Goal: Download file/media

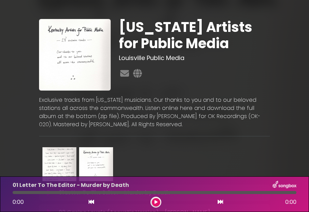
click at [154, 201] on button at bounding box center [156, 202] width 8 height 8
click at [155, 203] on icon at bounding box center [155, 202] width 3 height 4
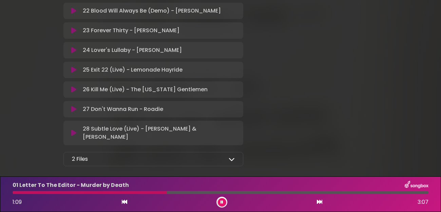
scroll to position [584, 0]
click at [236, 152] on div "2 Files Full Album - MP3 format - [US_STATE] Artists for Public Media.zip Full …" at bounding box center [153, 159] width 180 height 14
click at [230, 156] on icon at bounding box center [232, 159] width 6 height 6
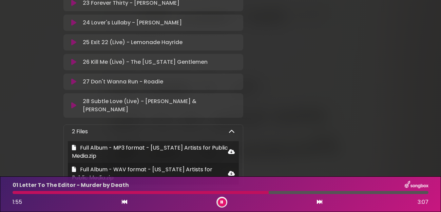
scroll to position [625, 0]
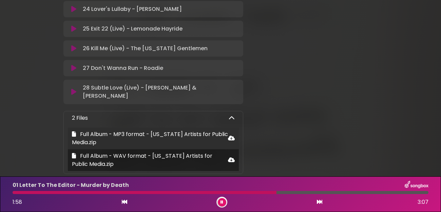
click at [231, 135] on icon at bounding box center [231, 137] width 7 height 5
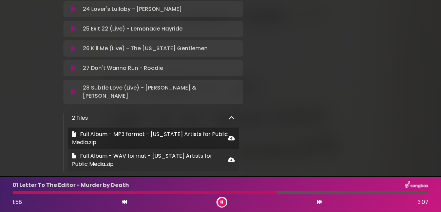
click at [211, 152] on span "Full Album - WAV format - [US_STATE] Artists for Public Media.zip" at bounding box center [142, 160] width 140 height 16
click at [230, 157] on icon at bounding box center [231, 159] width 7 height 5
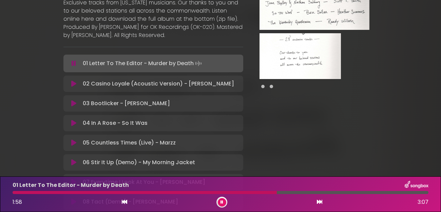
scroll to position [95, 0]
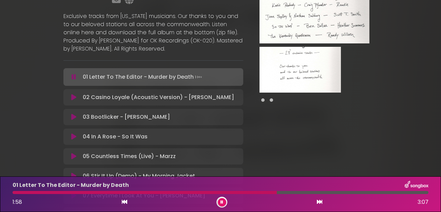
click at [72, 94] on icon at bounding box center [73, 97] width 5 height 7
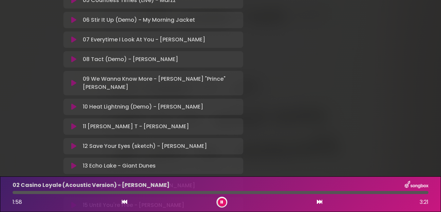
scroll to position [272, 0]
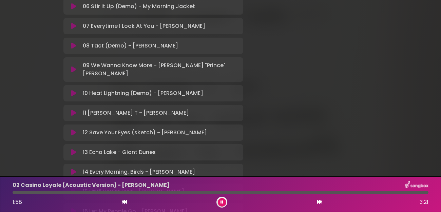
click at [73, 129] on icon at bounding box center [73, 132] width 5 height 7
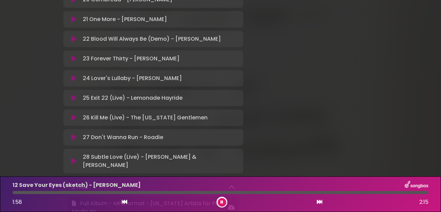
scroll to position [569, 0]
